Goal: Communication & Community: Answer question/provide support

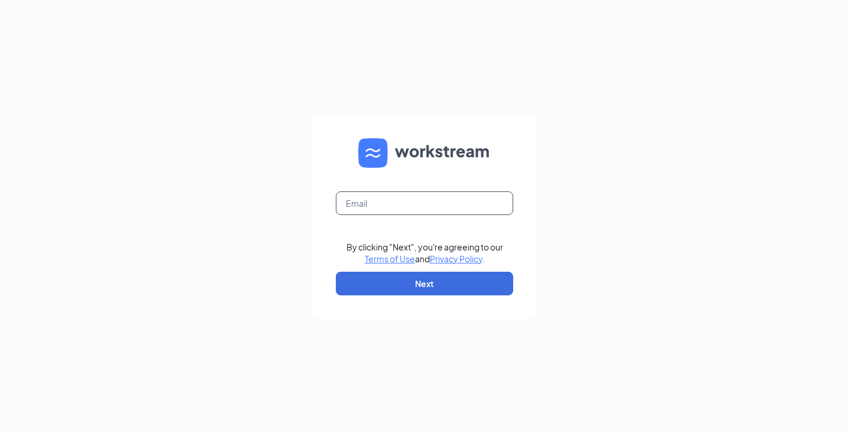
click at [421, 199] on input "text" at bounding box center [424, 204] width 177 height 24
type input "[EMAIL_ADDRESS][DOMAIN_NAME]"
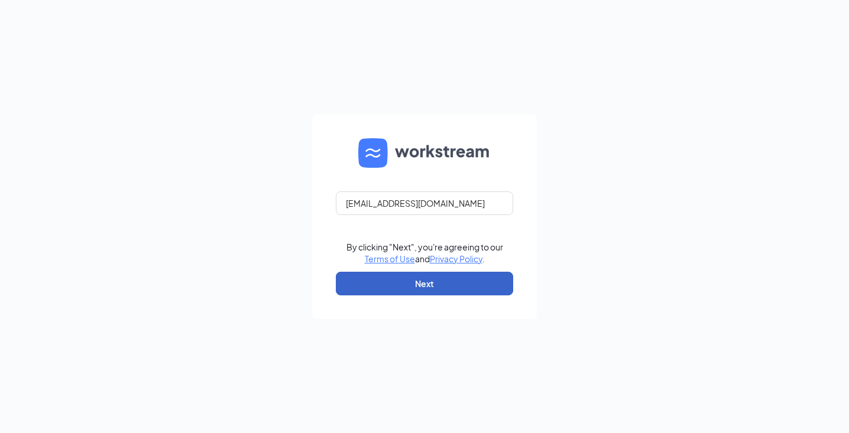
click at [426, 292] on button "Next" at bounding box center [424, 284] width 177 height 24
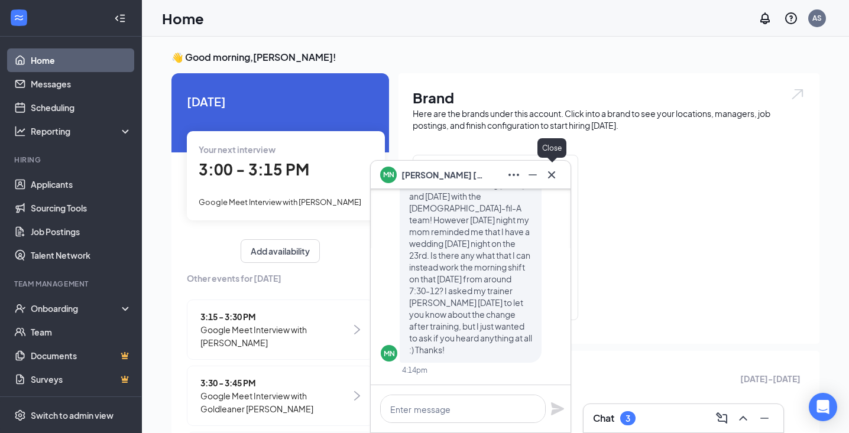
click at [554, 176] on icon "Cross" at bounding box center [551, 175] width 14 height 14
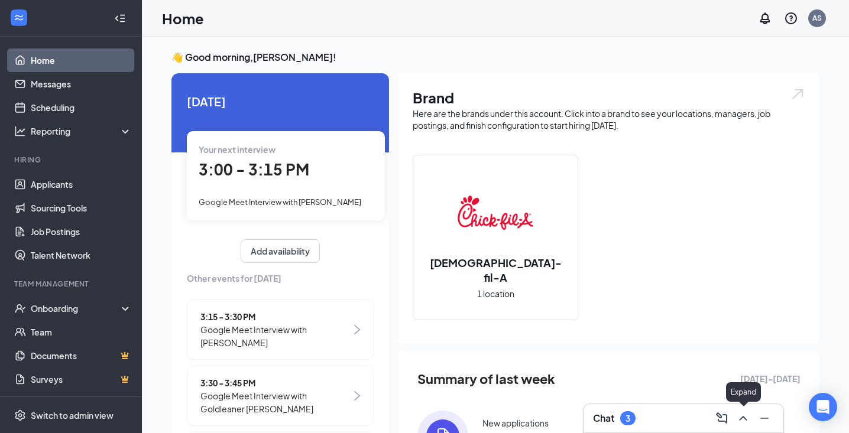
click at [744, 418] on icon "ChevronUp" at bounding box center [743, 418] width 14 height 14
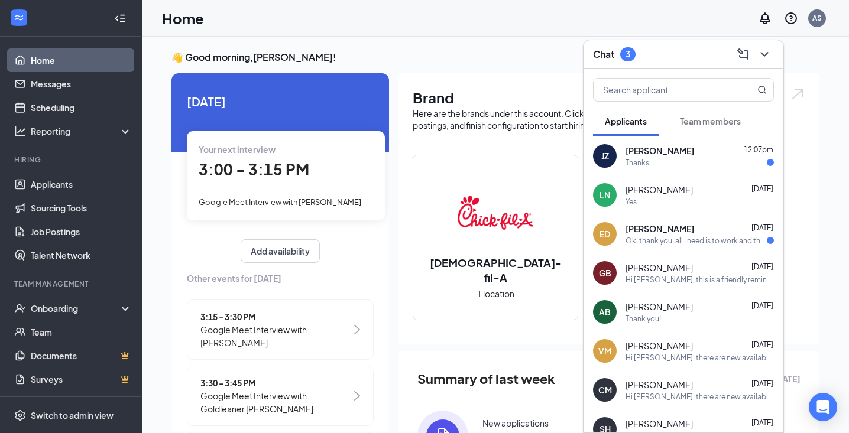
click at [697, 161] on div "Thanks" at bounding box center [699, 163] width 148 height 10
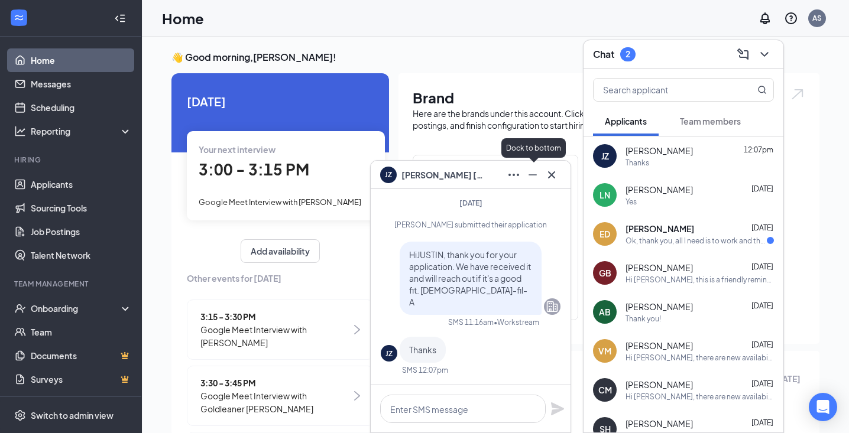
click at [529, 172] on icon "Minimize" at bounding box center [532, 175] width 14 height 14
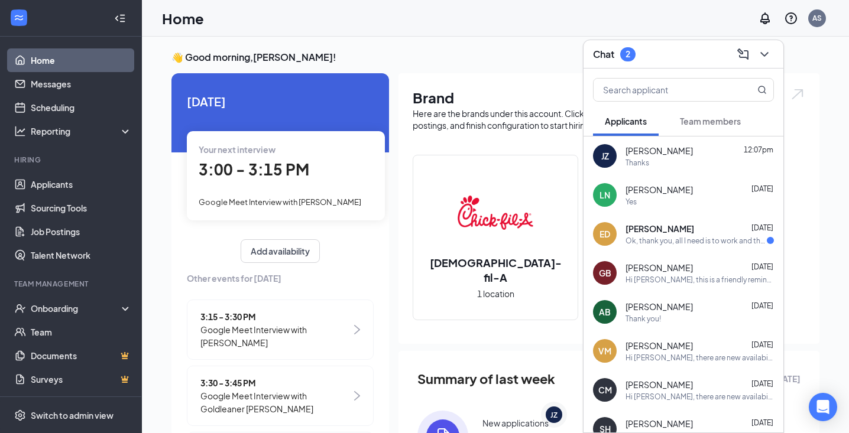
click at [731, 246] on div "ED Edgar Duenas Sep 10 Ok, thank you, all I need is to work and that they give …" at bounding box center [683, 234] width 200 height 39
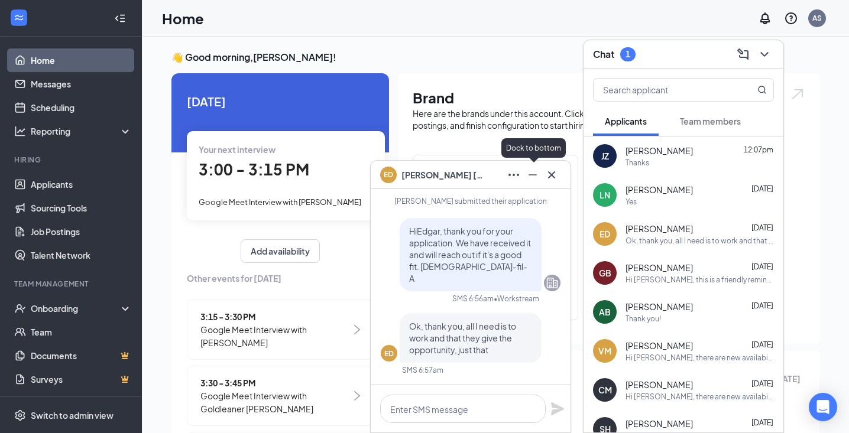
click at [537, 176] on icon "Minimize" at bounding box center [532, 175] width 14 height 14
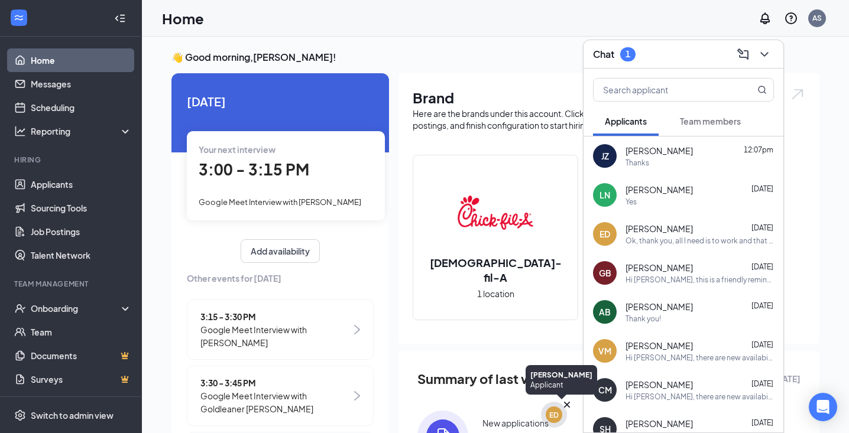
click at [567, 405] on icon "Cross" at bounding box center [567, 405] width 6 height 6
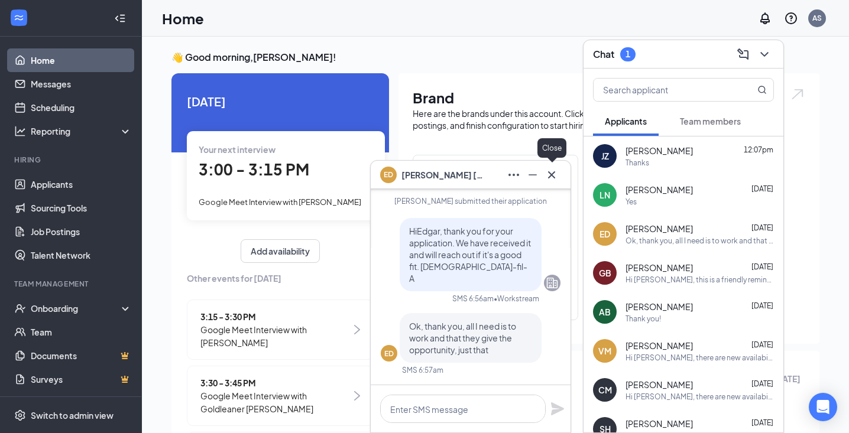
click at [557, 178] on icon "Cross" at bounding box center [551, 175] width 14 height 14
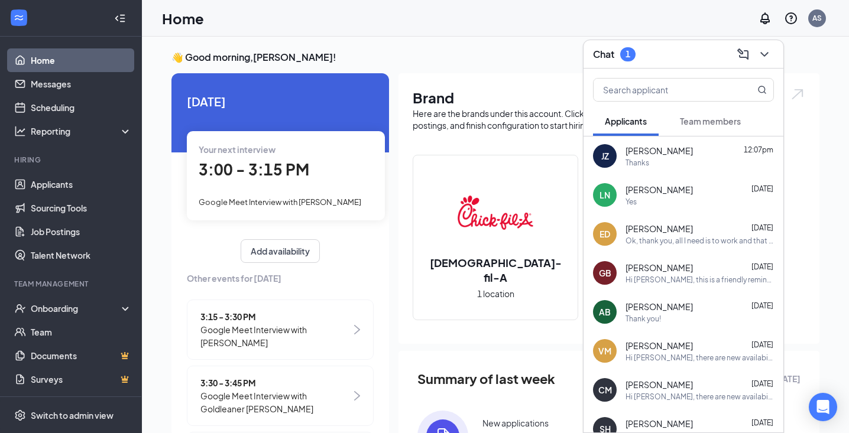
click at [661, 198] on div "Yes" at bounding box center [699, 202] width 148 height 10
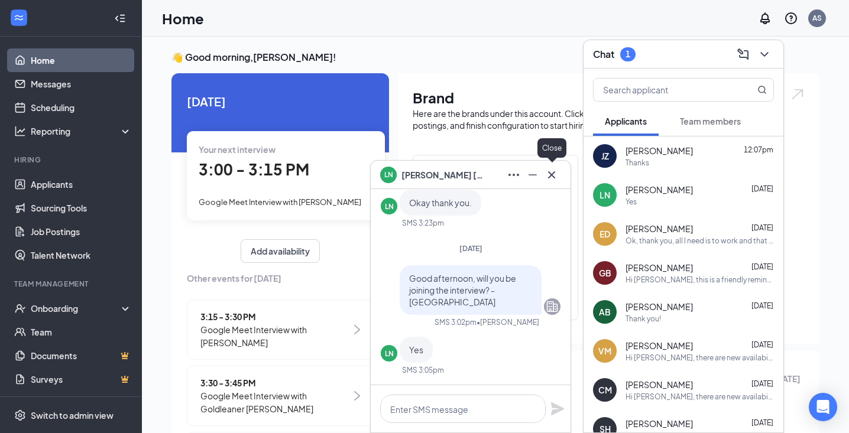
click at [554, 176] on icon "Cross" at bounding box center [551, 175] width 14 height 14
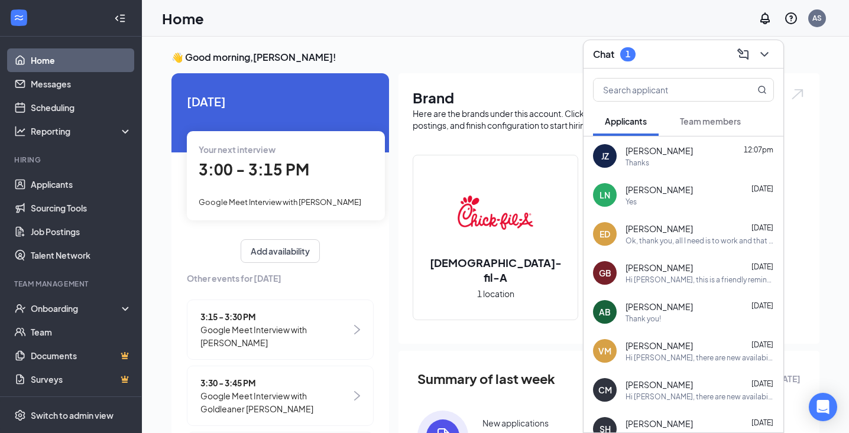
click at [706, 126] on div "Team members" at bounding box center [710, 121] width 61 height 12
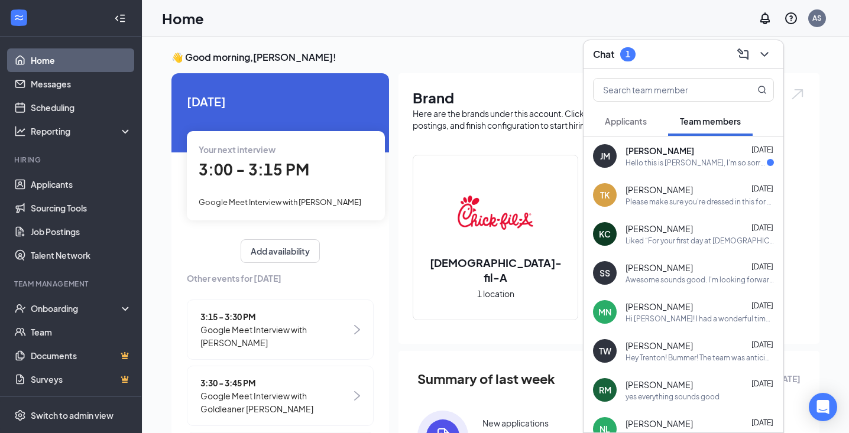
click at [654, 166] on div "Hello this is Josue, I'm so sorry, but I'm not going to be able to work today I…" at bounding box center [695, 163] width 141 height 10
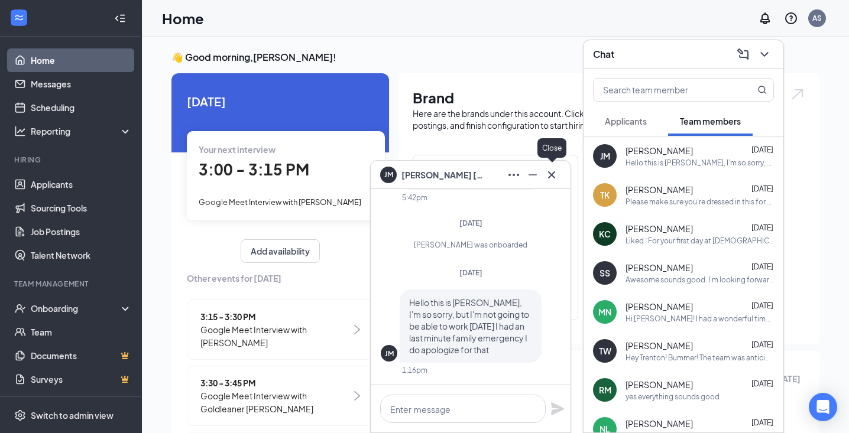
click at [551, 176] on icon "Cross" at bounding box center [551, 175] width 14 height 14
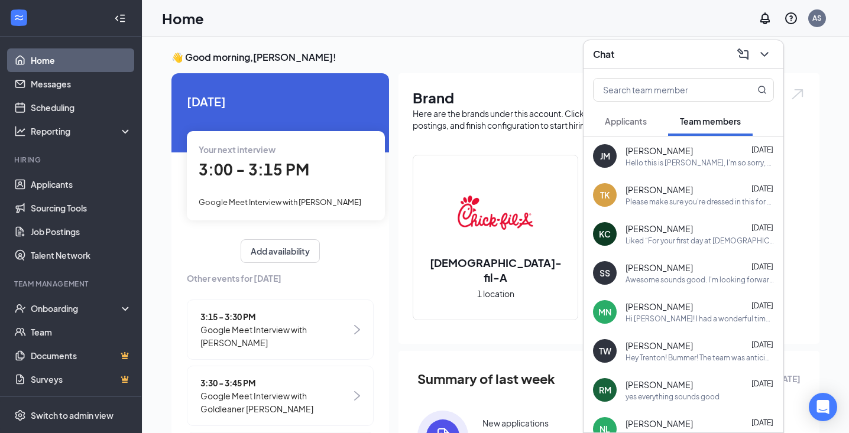
click at [640, 122] on span "Applicants" at bounding box center [626, 121] width 42 height 11
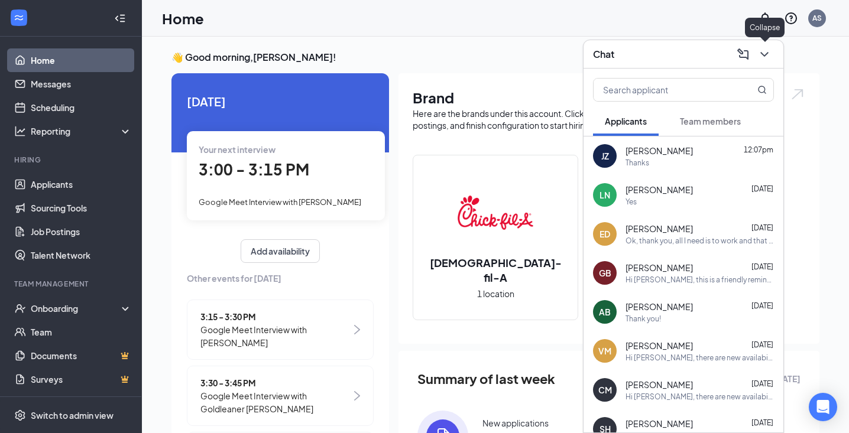
click at [766, 54] on icon "ChevronDown" at bounding box center [764, 54] width 8 height 5
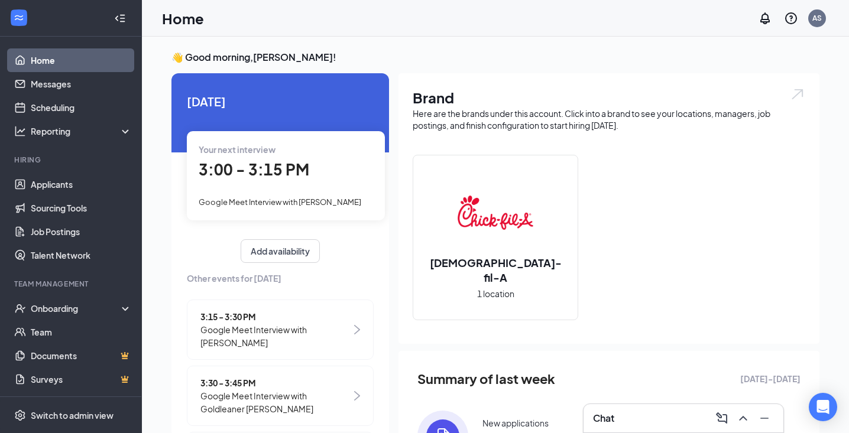
click at [284, 195] on div "Google Meet Interview with Alex Greene" at bounding box center [286, 201] width 174 height 13
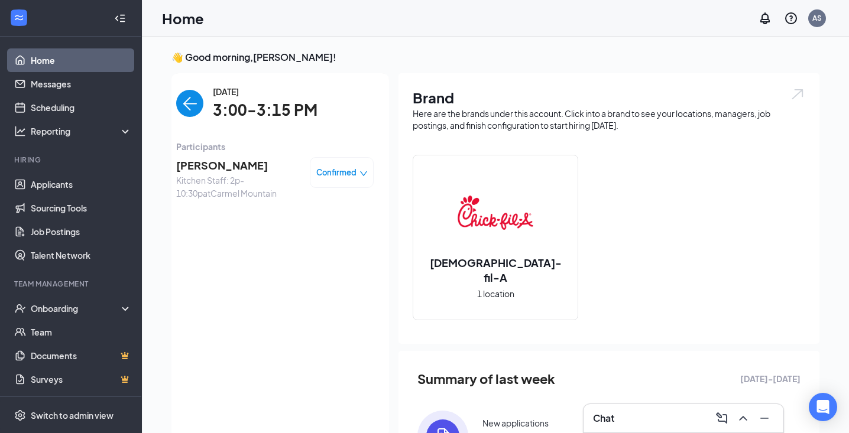
scroll to position [5, 0]
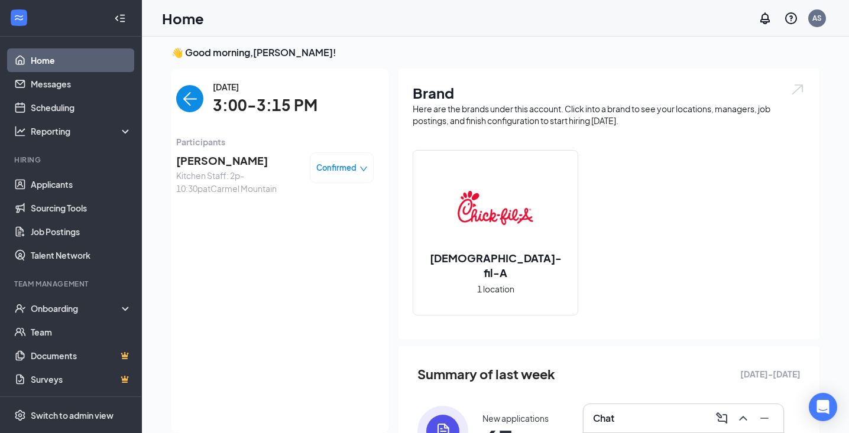
click at [350, 172] on span "Confirmed" at bounding box center [336, 168] width 40 height 12
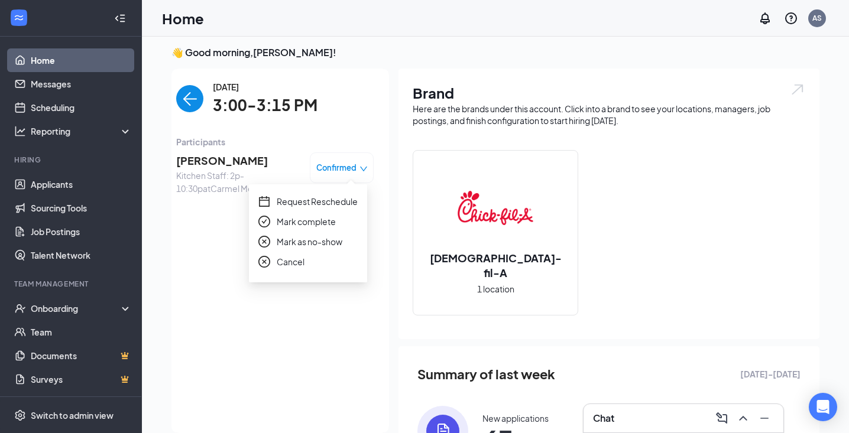
click at [197, 109] on img "back-button" at bounding box center [189, 98] width 27 height 27
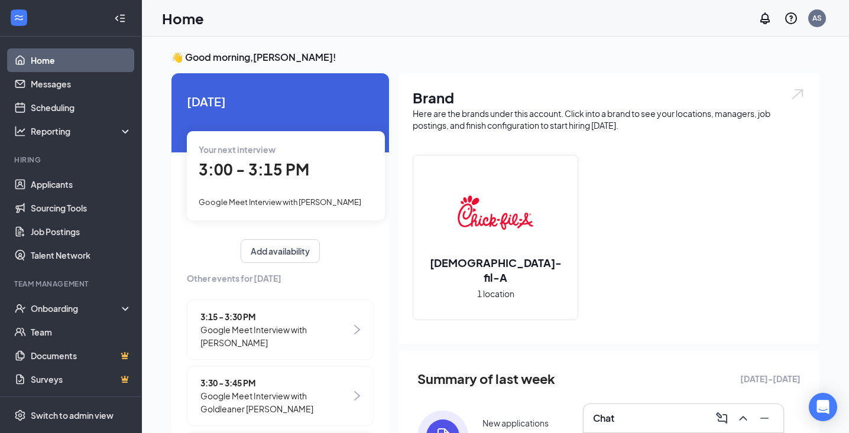
click at [301, 202] on span "Google Meet Interview with [PERSON_NAME]" at bounding box center [280, 201] width 163 height 9
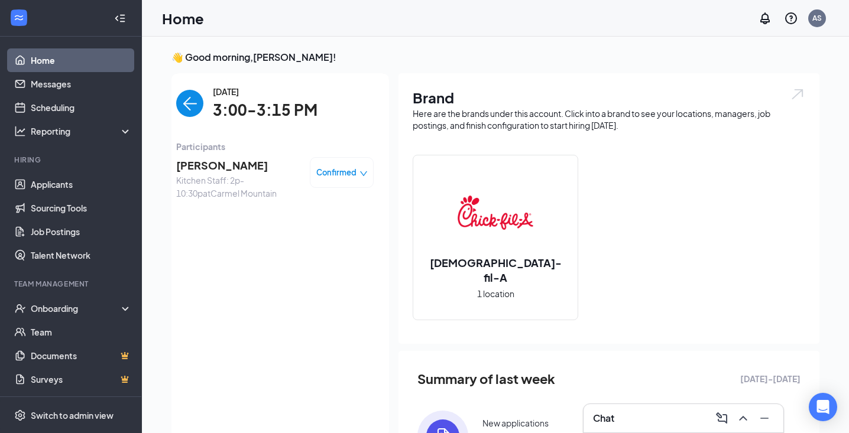
scroll to position [5, 0]
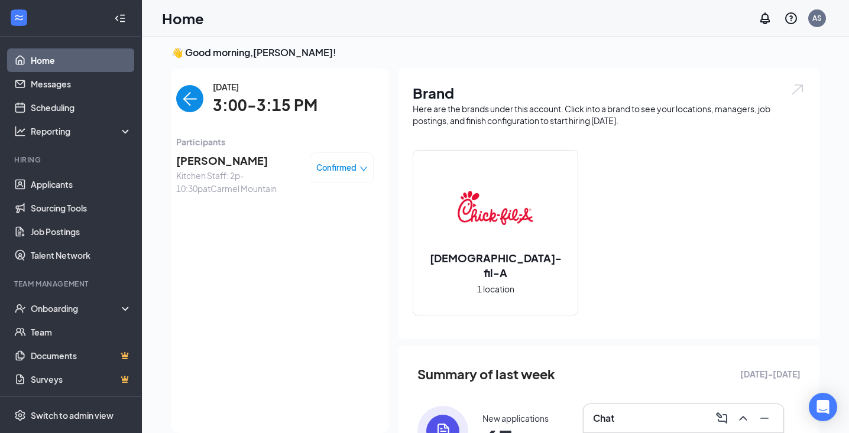
click at [210, 166] on span "[PERSON_NAME]" at bounding box center [238, 161] width 124 height 17
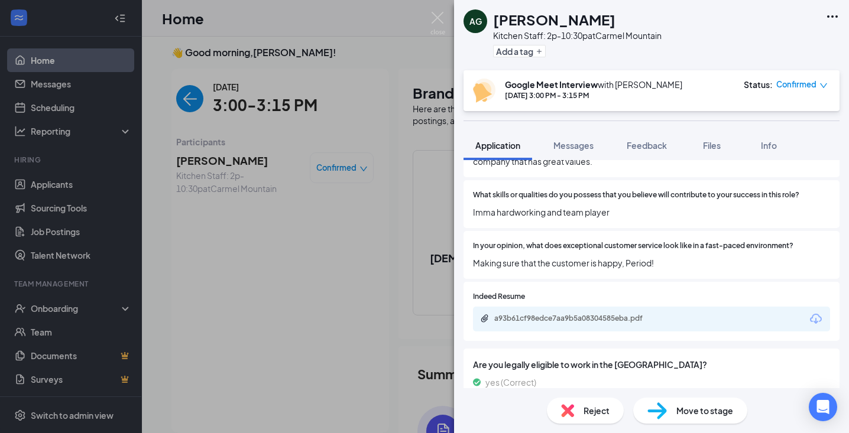
scroll to position [874, 0]
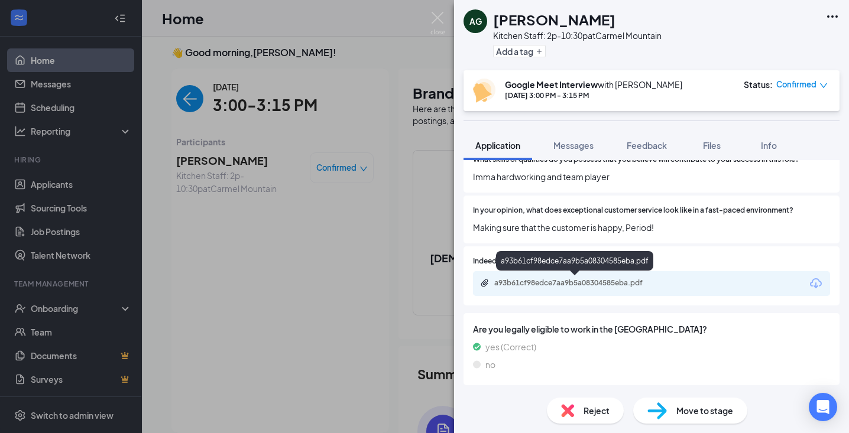
click at [609, 284] on div "a93b61cf98edce7aa9b5a08304585eba.pdf" at bounding box center [577, 282] width 166 height 9
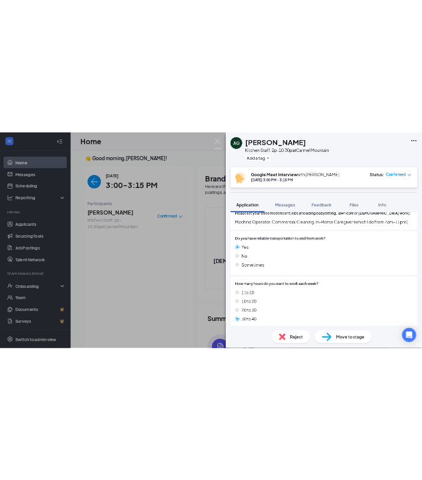
scroll to position [260, 0]
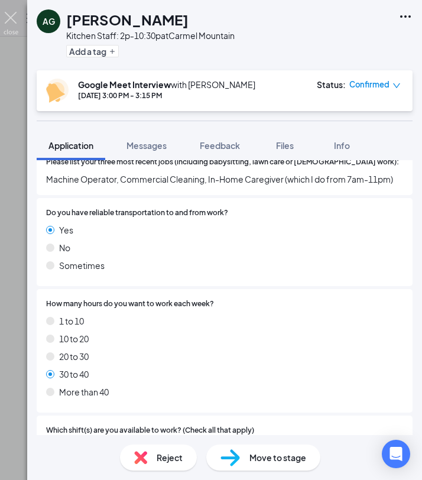
click at [11, 19] on img at bounding box center [11, 23] width 15 height 23
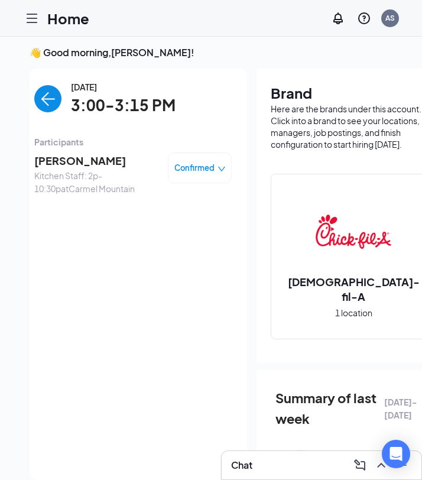
click at [26, 14] on icon "Hamburger" at bounding box center [32, 18] width 14 height 14
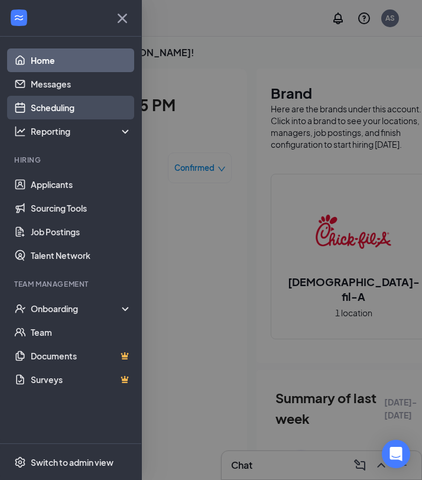
click at [79, 110] on link "Scheduling" at bounding box center [81, 108] width 101 height 24
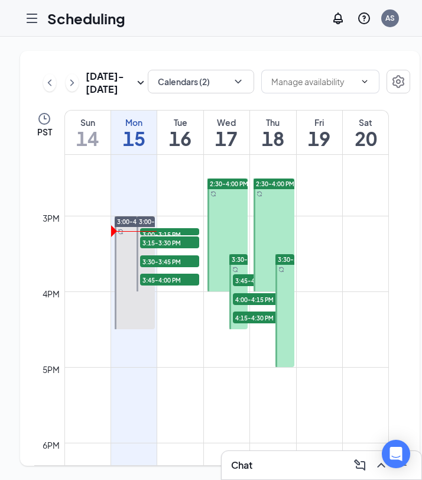
scroll to position [1077, 0]
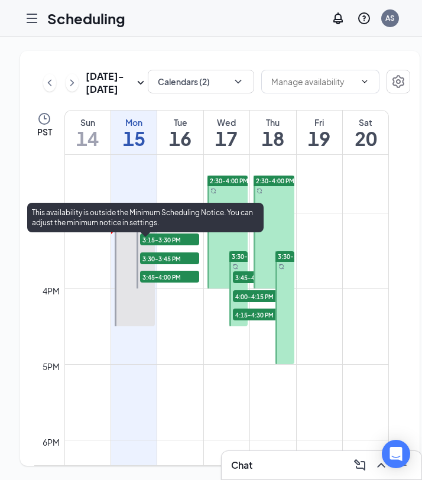
click at [173, 245] on span "3:15-3:30 PM" at bounding box center [169, 239] width 59 height 12
click at [150, 245] on span "3:15-3:30 PM" at bounding box center [169, 239] width 59 height 12
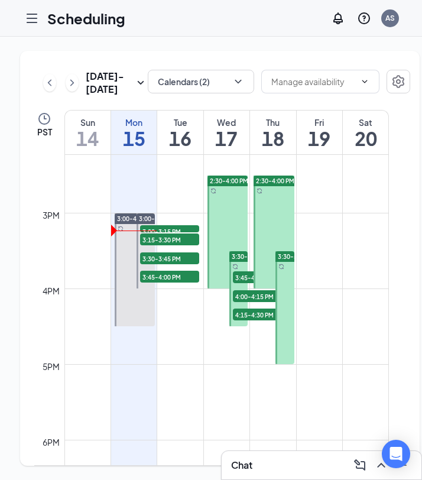
click at [34, 21] on icon "Hamburger" at bounding box center [31, 18] width 9 height 8
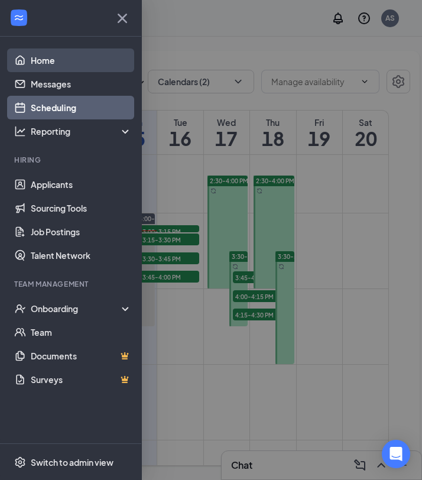
click at [50, 61] on link "Home" at bounding box center [81, 60] width 101 height 24
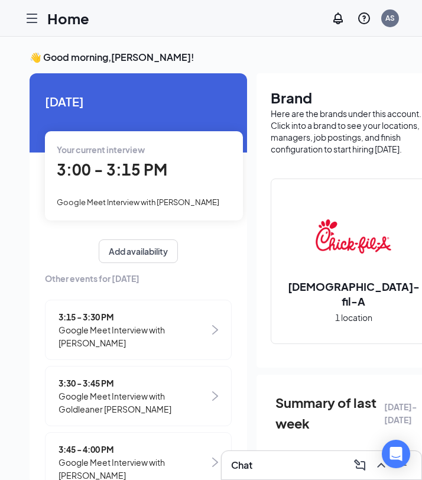
click at [143, 328] on span "Google Meet Interview with Stuart Burke" at bounding box center [134, 336] width 151 height 26
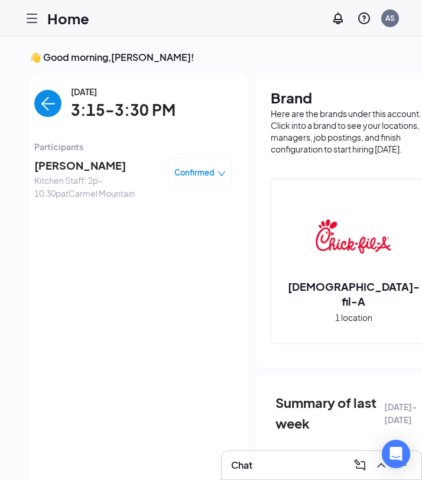
scroll to position [5, 0]
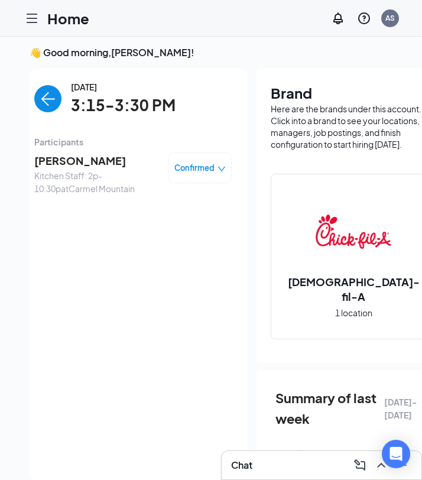
click at [313, 433] on div "Chat" at bounding box center [321, 465] width 181 height 19
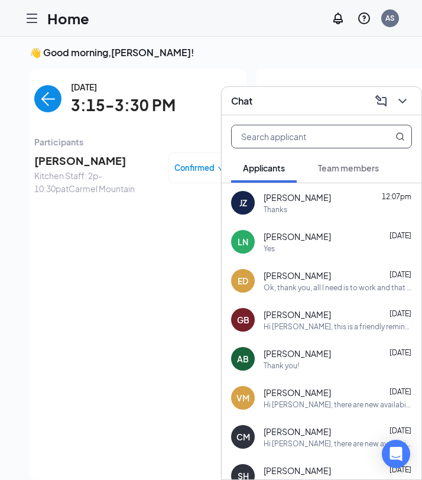
click at [306, 132] on input "text" at bounding box center [302, 136] width 140 height 22
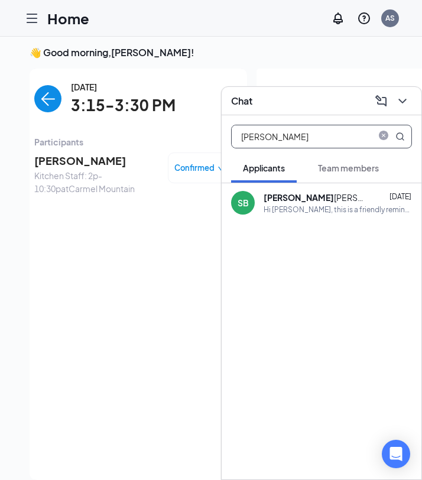
type input "stuart"
click at [313, 205] on div "Hi Stuart Burke, this is a friendly reminder. Your interview with Chick-fil-A i…" at bounding box center [338, 210] width 148 height 10
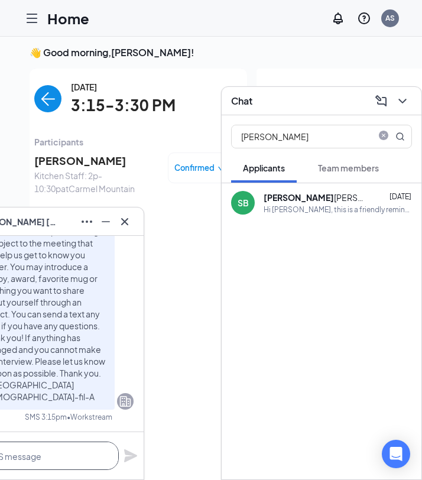
click at [46, 433] on textarea at bounding box center [36, 456] width 166 height 28
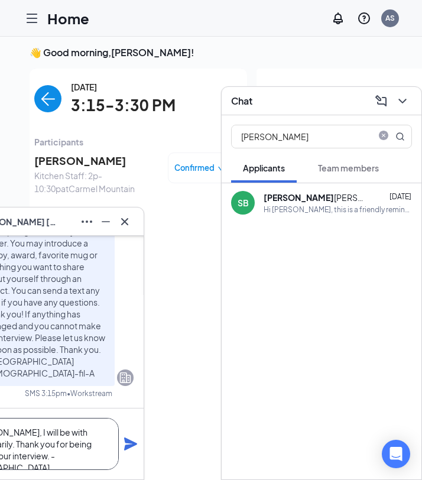
type textarea "Hi Stuart, I will be with momentarily. Thank you for being early to your interv…"
click at [128, 433] on icon "Plane" at bounding box center [131, 444] width 14 height 14
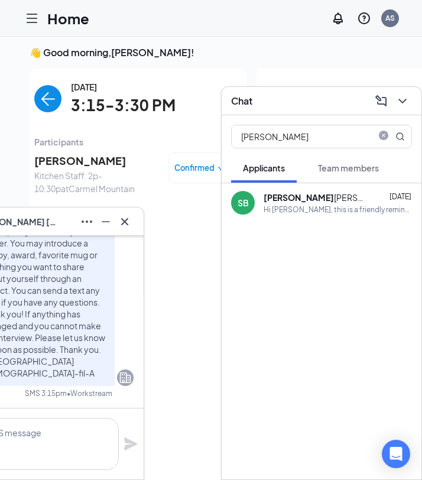
scroll to position [0, 0]
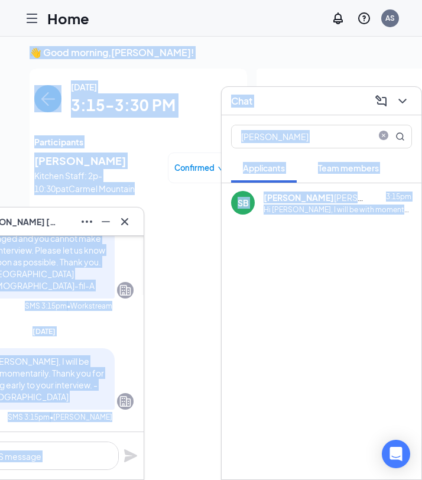
drag, startPoint x: 42, startPoint y: 219, endPoint x: 153, endPoint y: 230, distance: 111.6
click at [153, 230] on div "SB Stuart Burke SB Stuart Burke Applicant Kitchen Staff: 2p-10:30p • Carmel Mou…" at bounding box center [240, 359] width 480 height 654
click at [160, 252] on div "Monday, Sep 15 3:15-3:30 PM Participants Stuart Burke Kitchen Staff: 2p-10:30p …" at bounding box center [132, 274] width 197 height 388
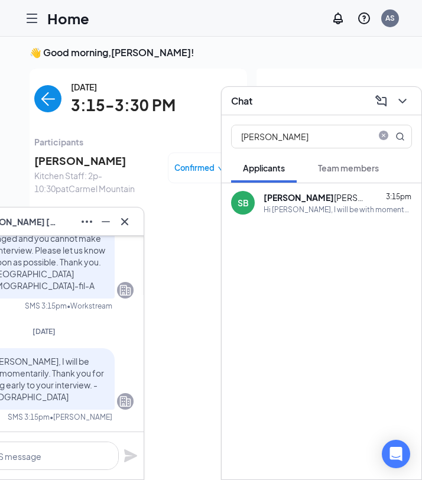
click at [84, 159] on span "Stuart Burke" at bounding box center [96, 161] width 124 height 17
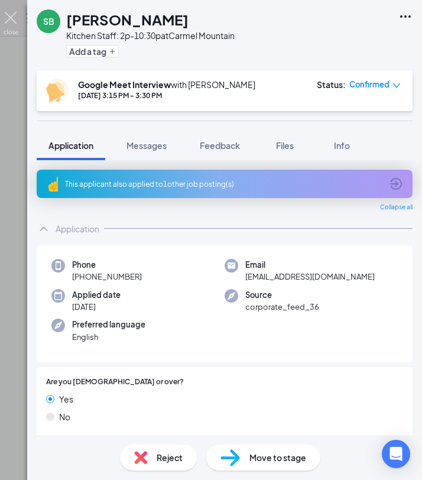
click at [12, 18] on img at bounding box center [11, 23] width 15 height 23
click at [12, 18] on div "Home AS" at bounding box center [211, 18] width 422 height 37
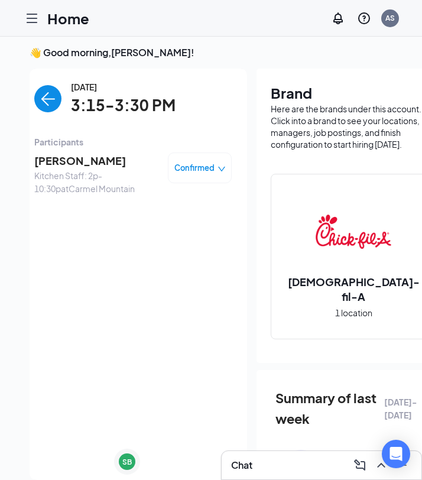
click at [48, 102] on img "back-button" at bounding box center [47, 98] width 27 height 27
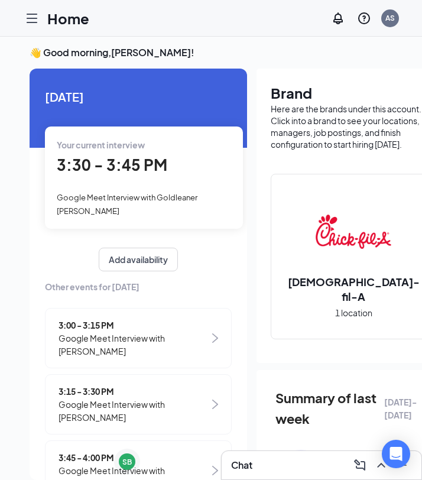
scroll to position [33, 0]
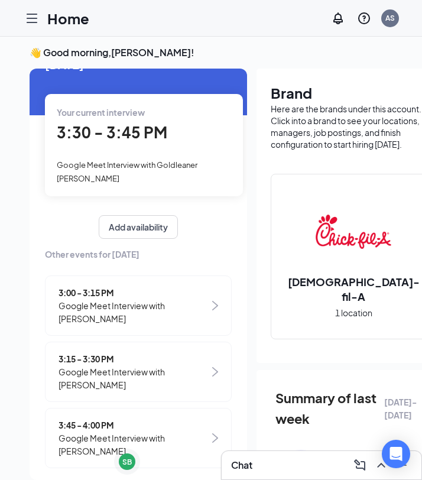
click at [120, 132] on span "3:30 - 3:45 PM" at bounding box center [112, 132] width 111 height 20
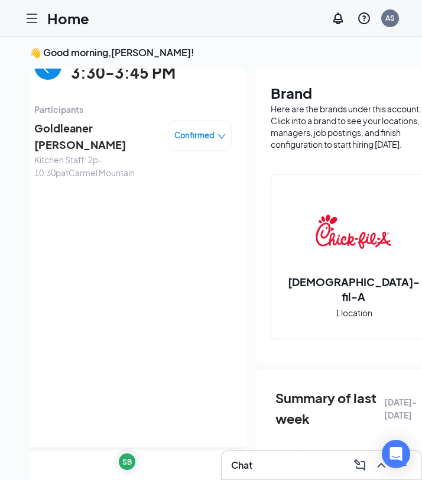
scroll to position [0, 0]
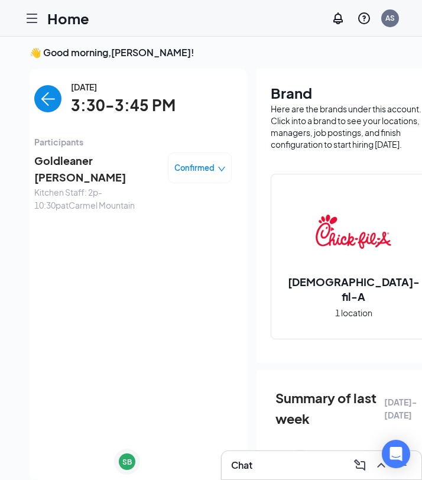
click at [105, 161] on span "Goldleaner Carlock" at bounding box center [96, 170] width 124 height 34
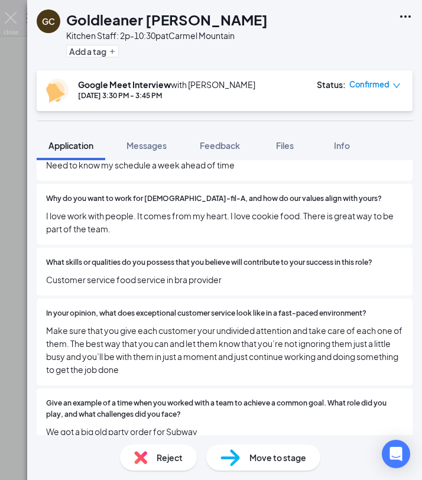
scroll to position [714, 0]
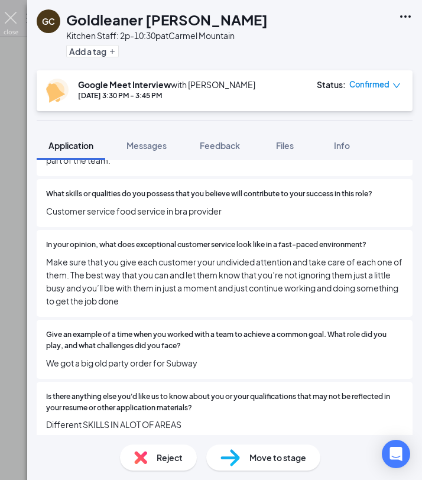
click at [10, 20] on img at bounding box center [11, 23] width 15 height 23
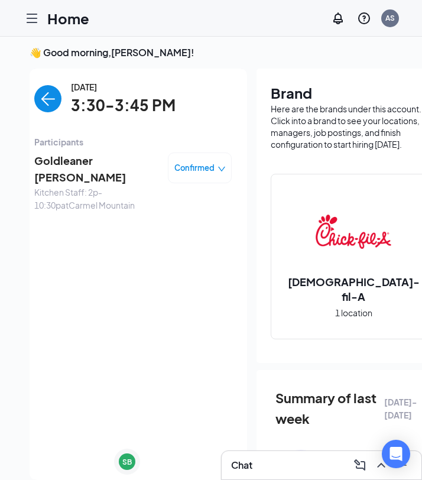
click at [67, 164] on span "Goldleaner Carlock" at bounding box center [96, 170] width 124 height 34
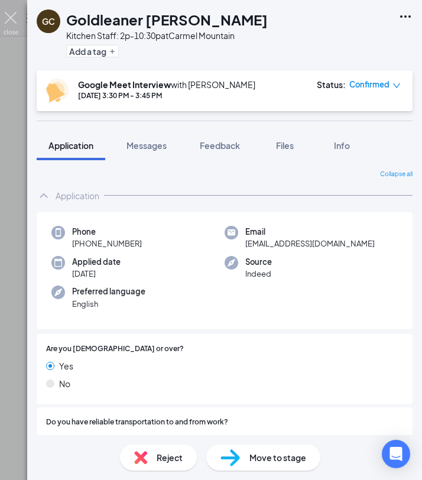
click at [15, 24] on img at bounding box center [11, 23] width 15 height 23
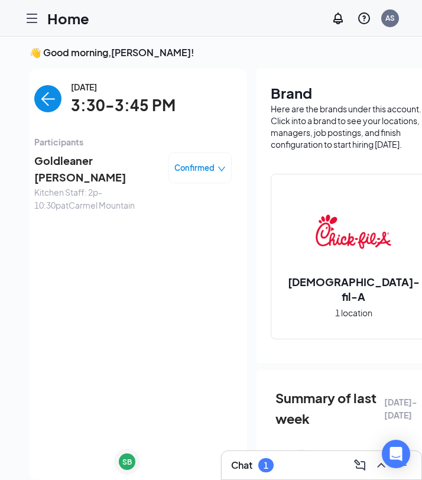
click at [52, 99] on img "back-button" at bounding box center [47, 98] width 27 height 27
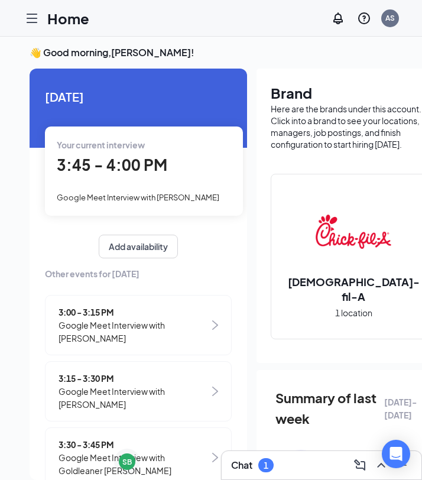
click at [132, 163] on span "3:45 - 4:00 PM" at bounding box center [112, 165] width 111 height 20
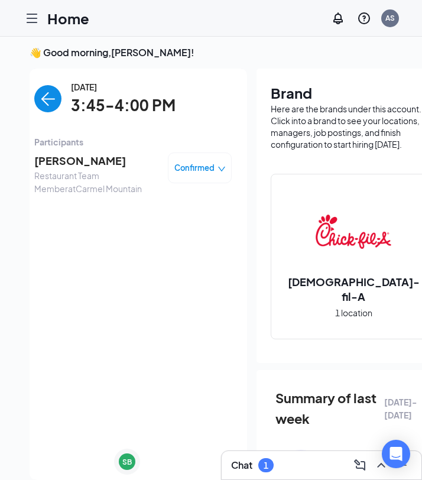
click at [88, 160] on span "Gabriella Baumbach" at bounding box center [96, 161] width 124 height 17
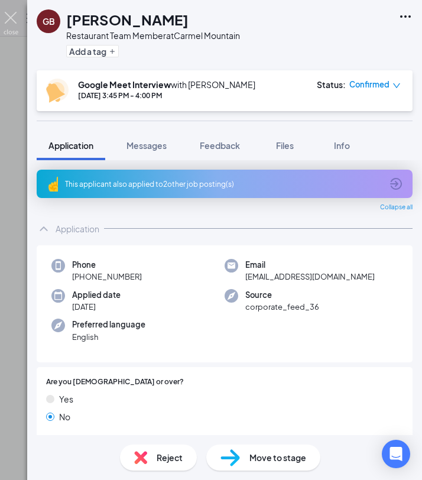
click at [15, 21] on img at bounding box center [11, 23] width 15 height 23
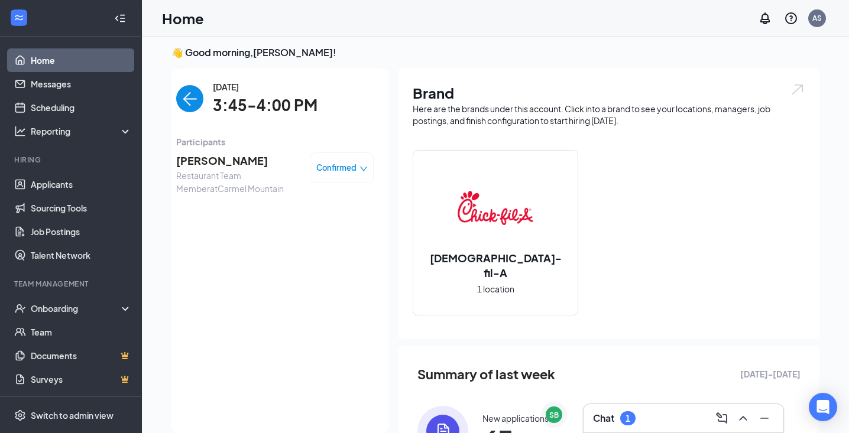
click at [682, 417] on div "Chat 1" at bounding box center [683, 418] width 181 height 19
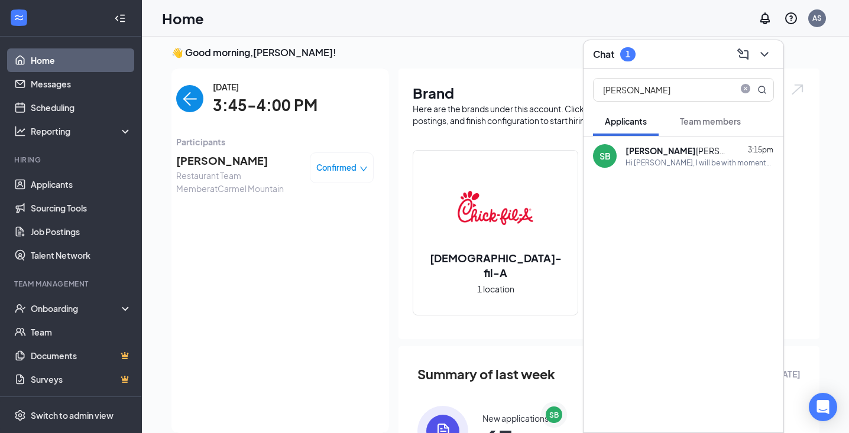
click at [719, 116] on span "Team members" at bounding box center [710, 121] width 61 height 11
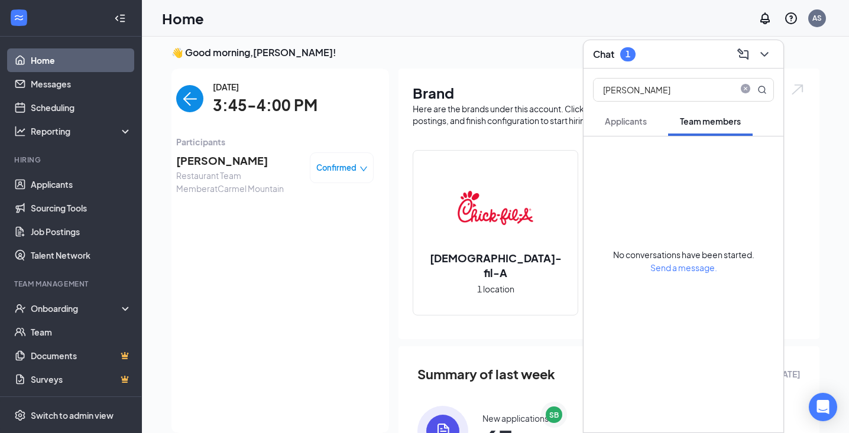
click at [631, 119] on span "Applicants" at bounding box center [626, 121] width 42 height 11
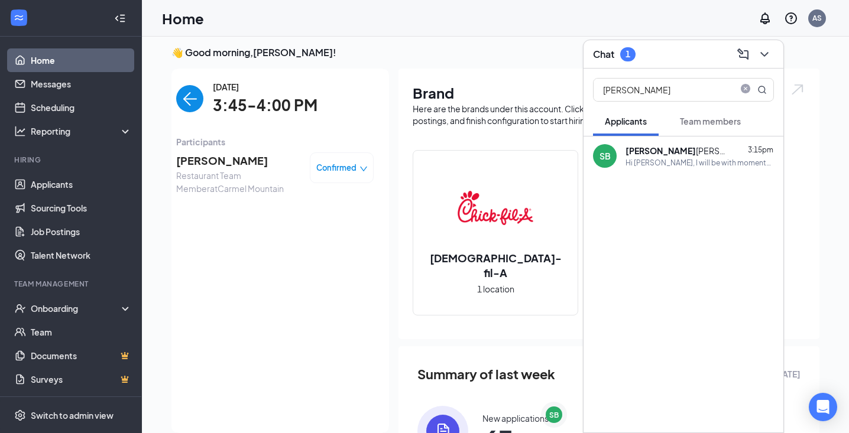
click at [652, 154] on div "Stuart Burke" at bounding box center [678, 151] width 106 height 12
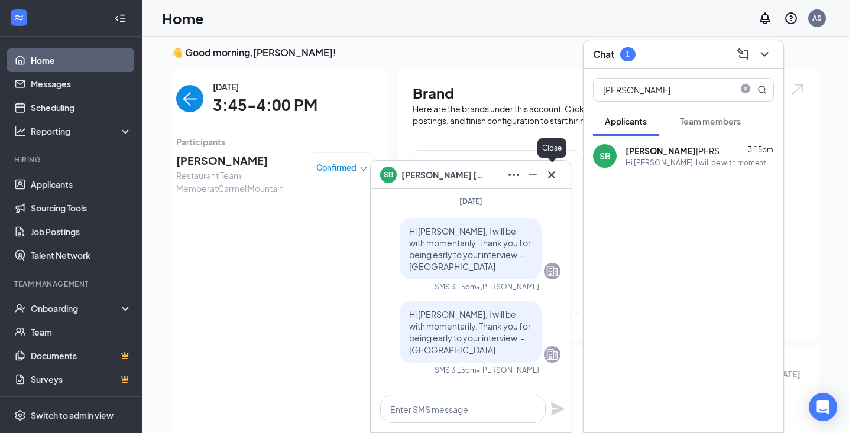
click at [556, 172] on icon "Cross" at bounding box center [551, 175] width 14 height 14
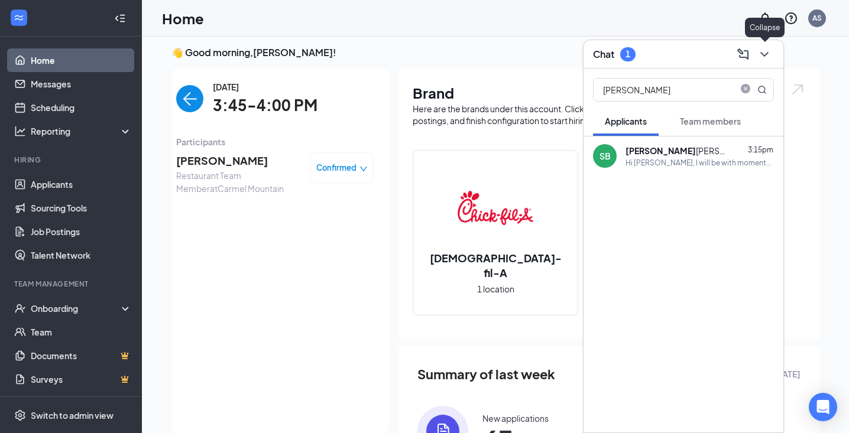
click at [767, 57] on icon "ChevronDown" at bounding box center [764, 54] width 14 height 14
